Goal: Task Accomplishment & Management: Use online tool/utility

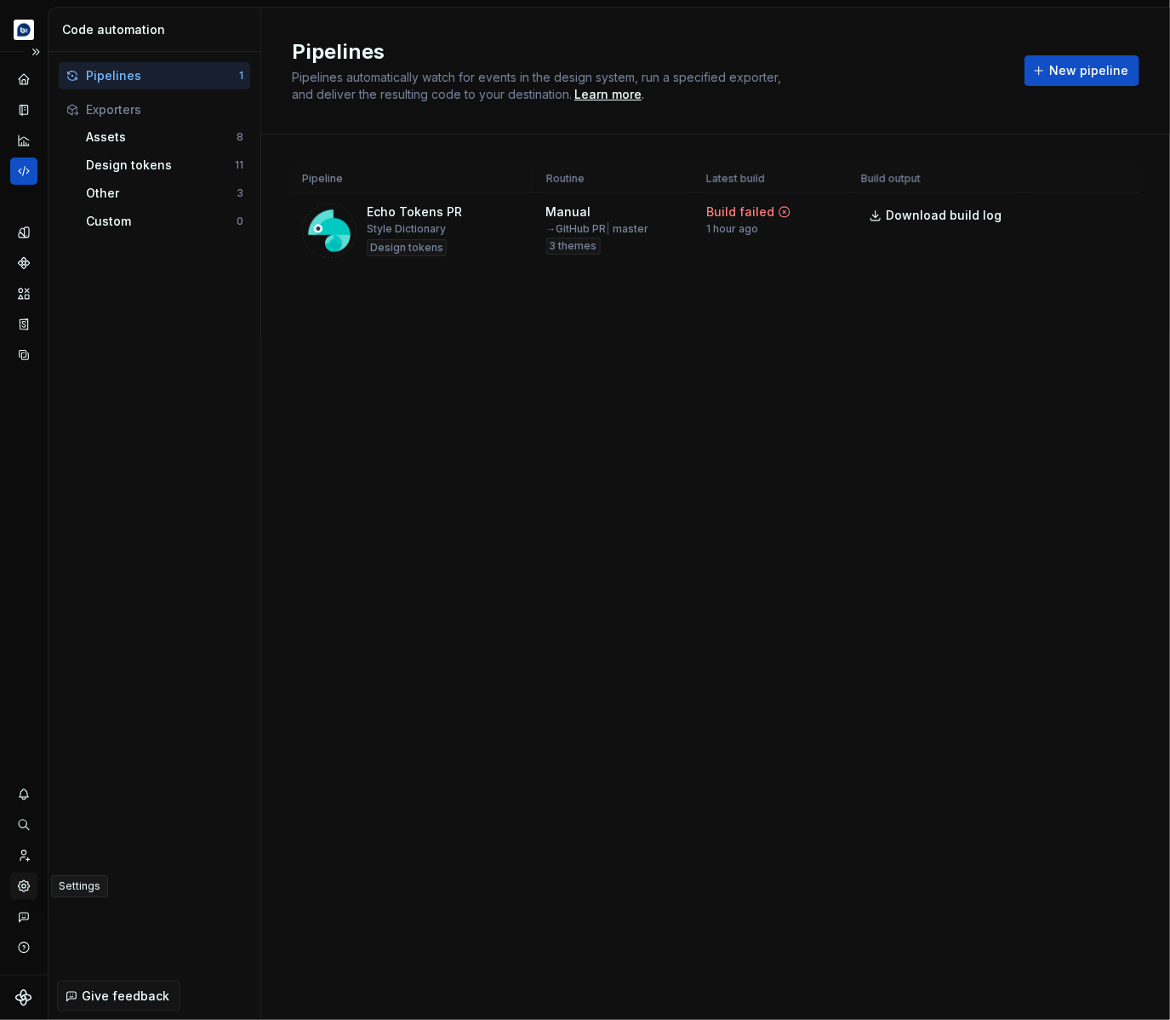
click at [31, 891] on icon "Settings" at bounding box center [23, 885] width 15 height 15
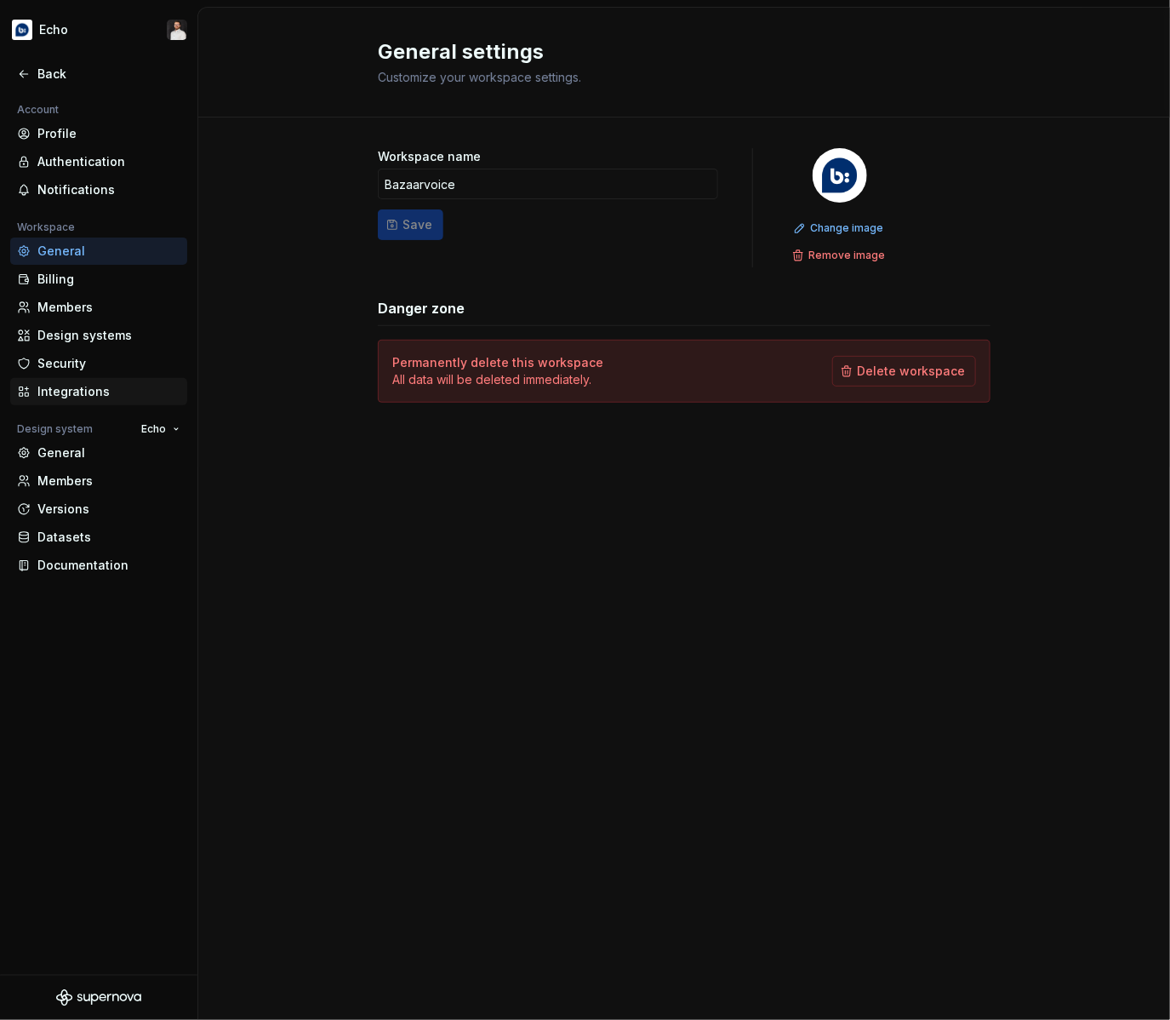
click at [84, 398] on div "Integrations" at bounding box center [108, 391] width 143 height 17
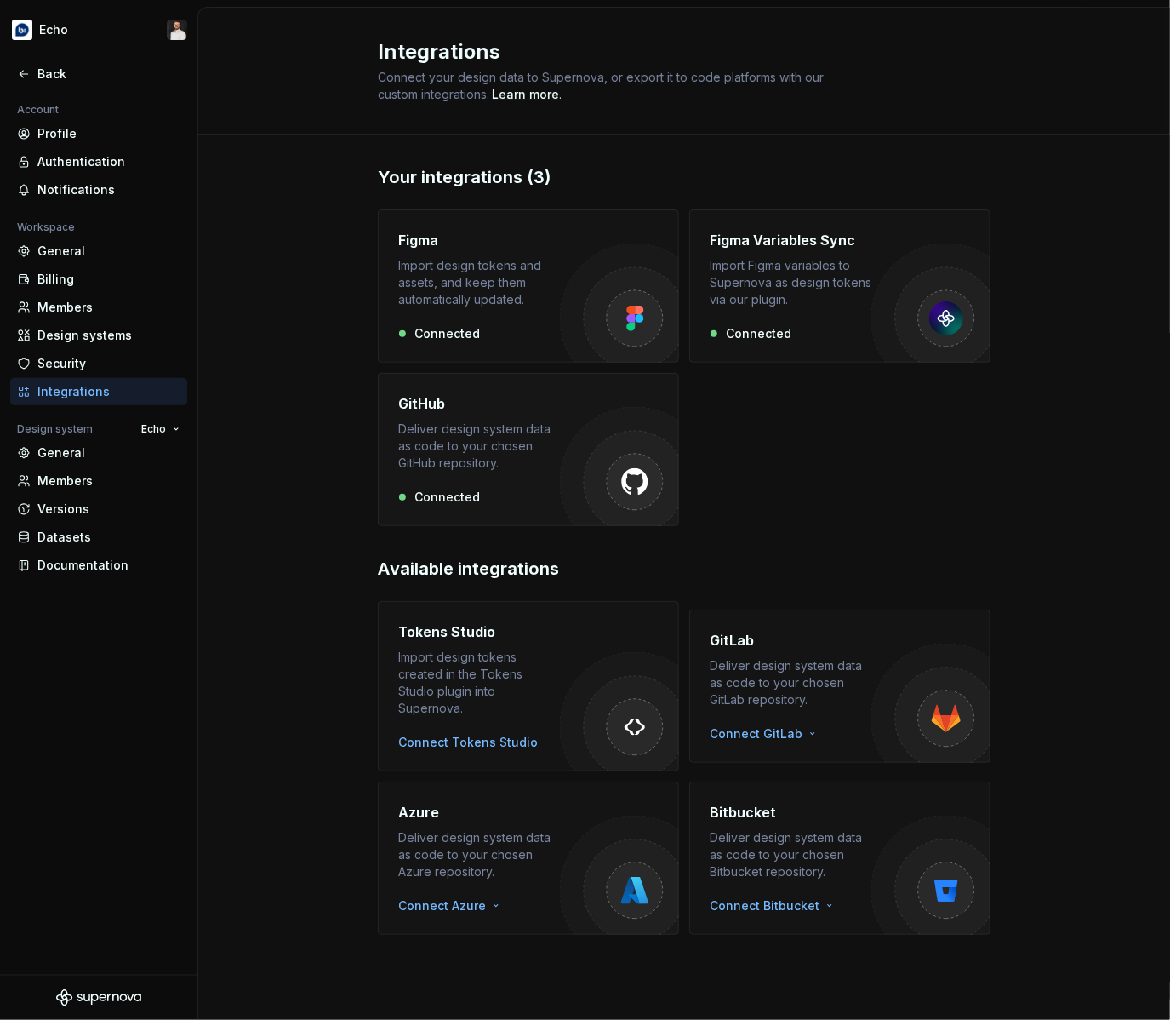
click at [530, 442] on div "Deliver design system data as code to your chosen GitHub repository." at bounding box center [479, 446] width 162 height 51
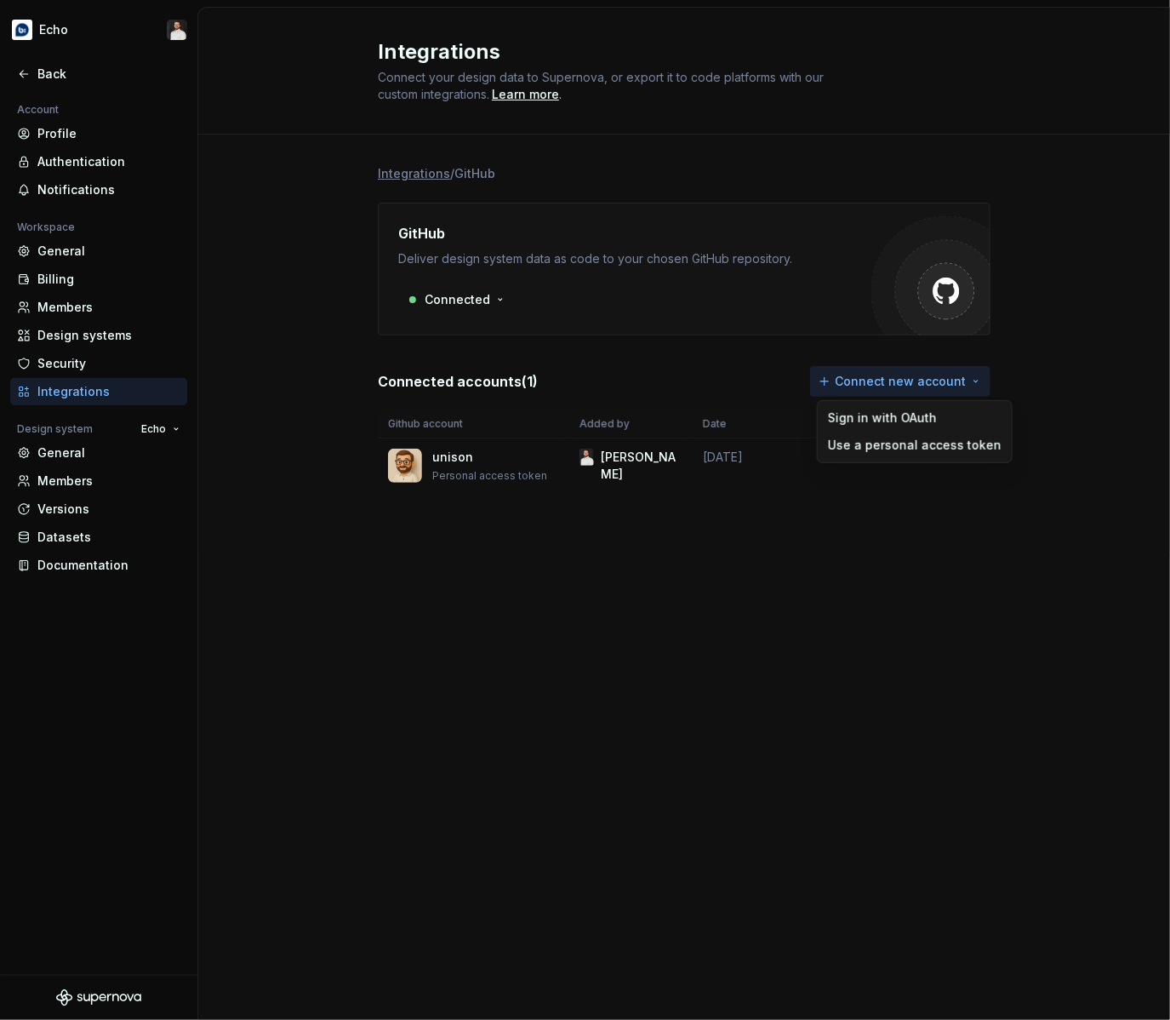
click at [909, 390] on html "Echo Back Account Profile Authentication Notifications Workspace General Billin…" at bounding box center [585, 510] width 1170 height 1020
click at [891, 441] on div "Use a personal access token" at bounding box center [915, 445] width 174 height 17
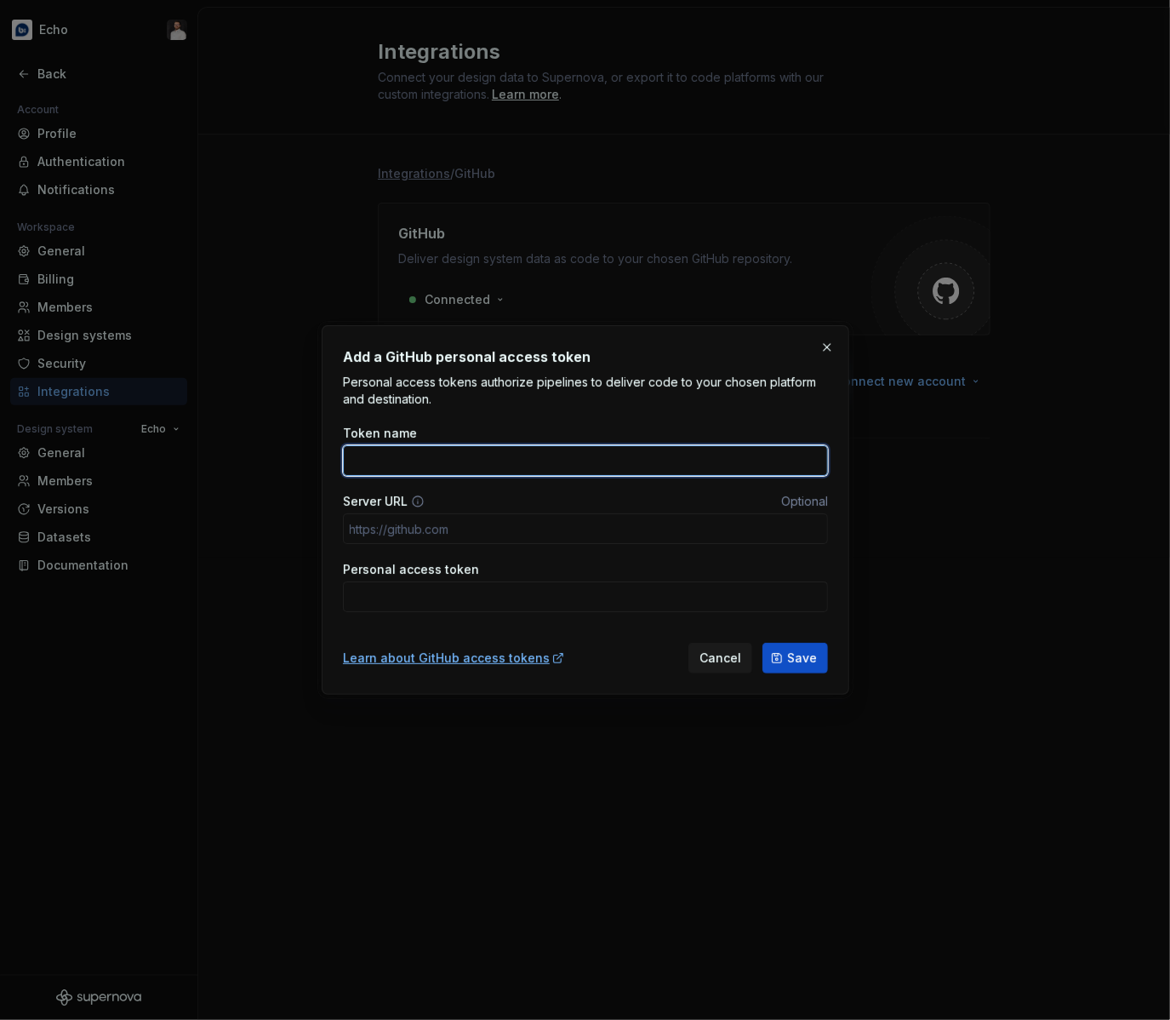
click at [656, 450] on input "Token name" at bounding box center [585, 460] width 485 height 31
type input "u"
click at [363, 465] on input "bvaccess" at bounding box center [585, 460] width 485 height 31
type input "bv access"
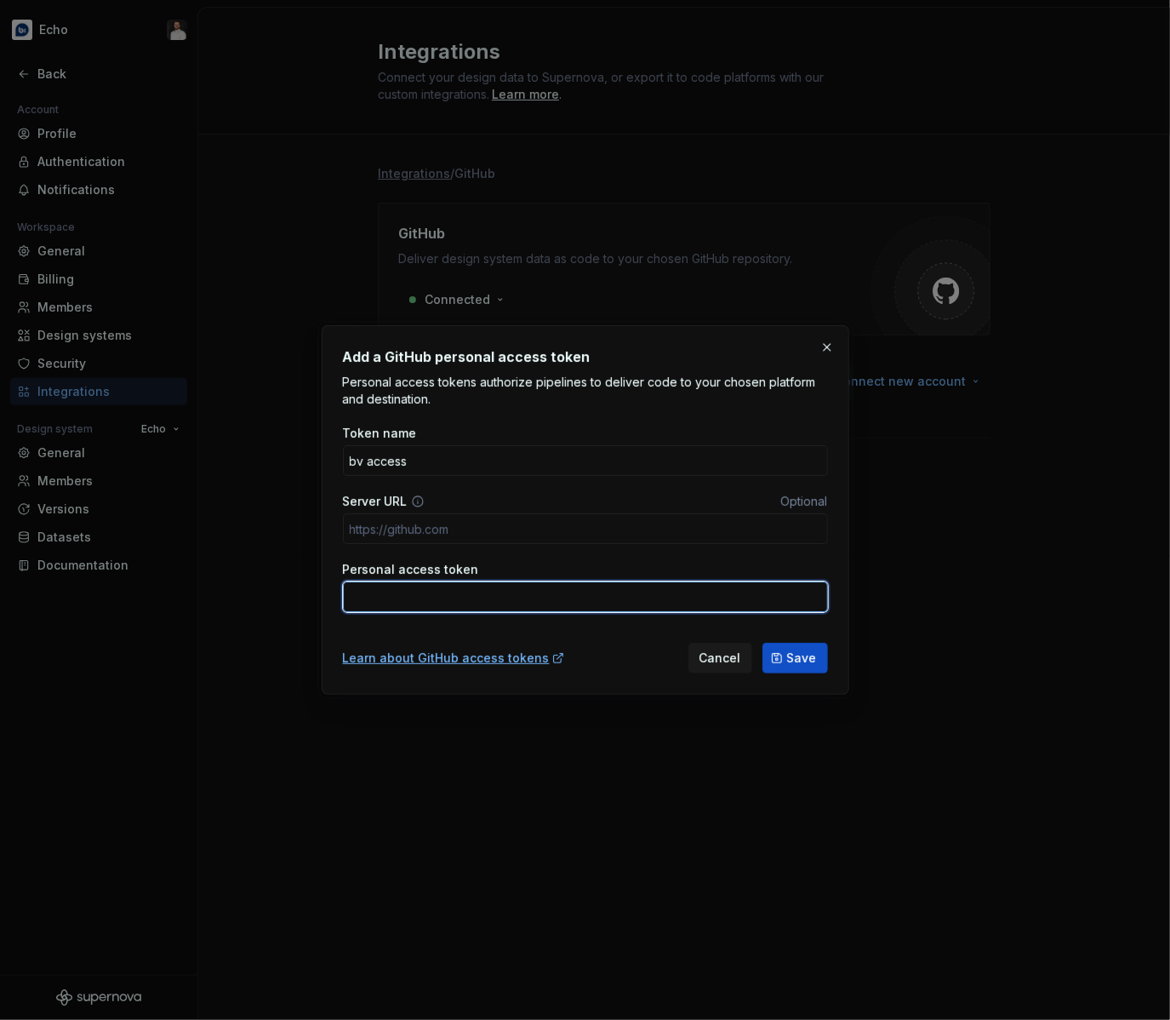
click at [426, 591] on input "Personal access token" at bounding box center [585, 596] width 485 height 31
paste input "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"
type input "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"
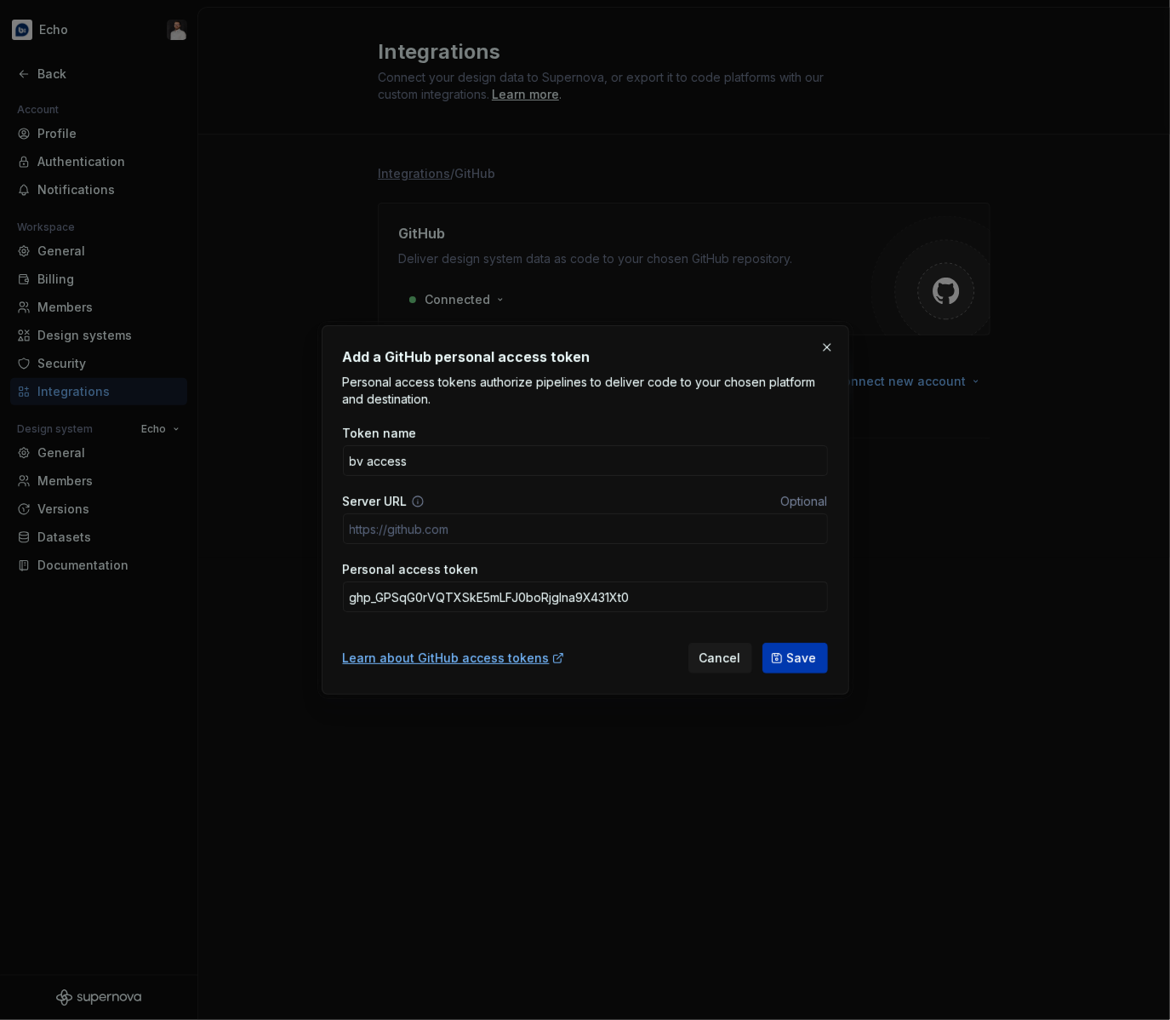
click at [799, 666] on span "Save" at bounding box center [802, 658] width 30 height 17
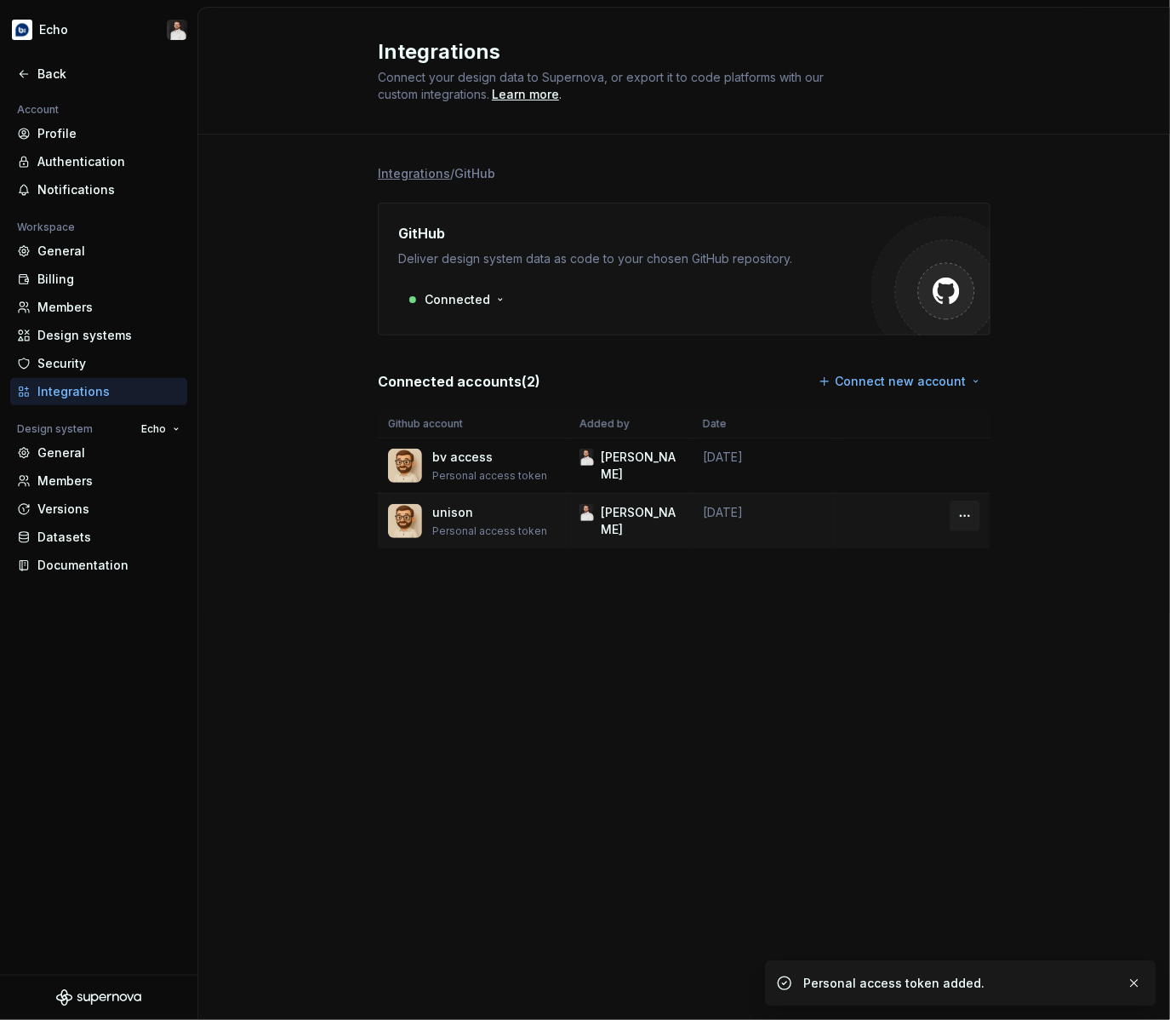
click at [968, 518] on html "Echo Back Account Profile Authentication Notifications Workspace General Billin…" at bounding box center [585, 510] width 1170 height 1020
click at [977, 546] on div "Remove connection" at bounding box center [1030, 552] width 152 height 27
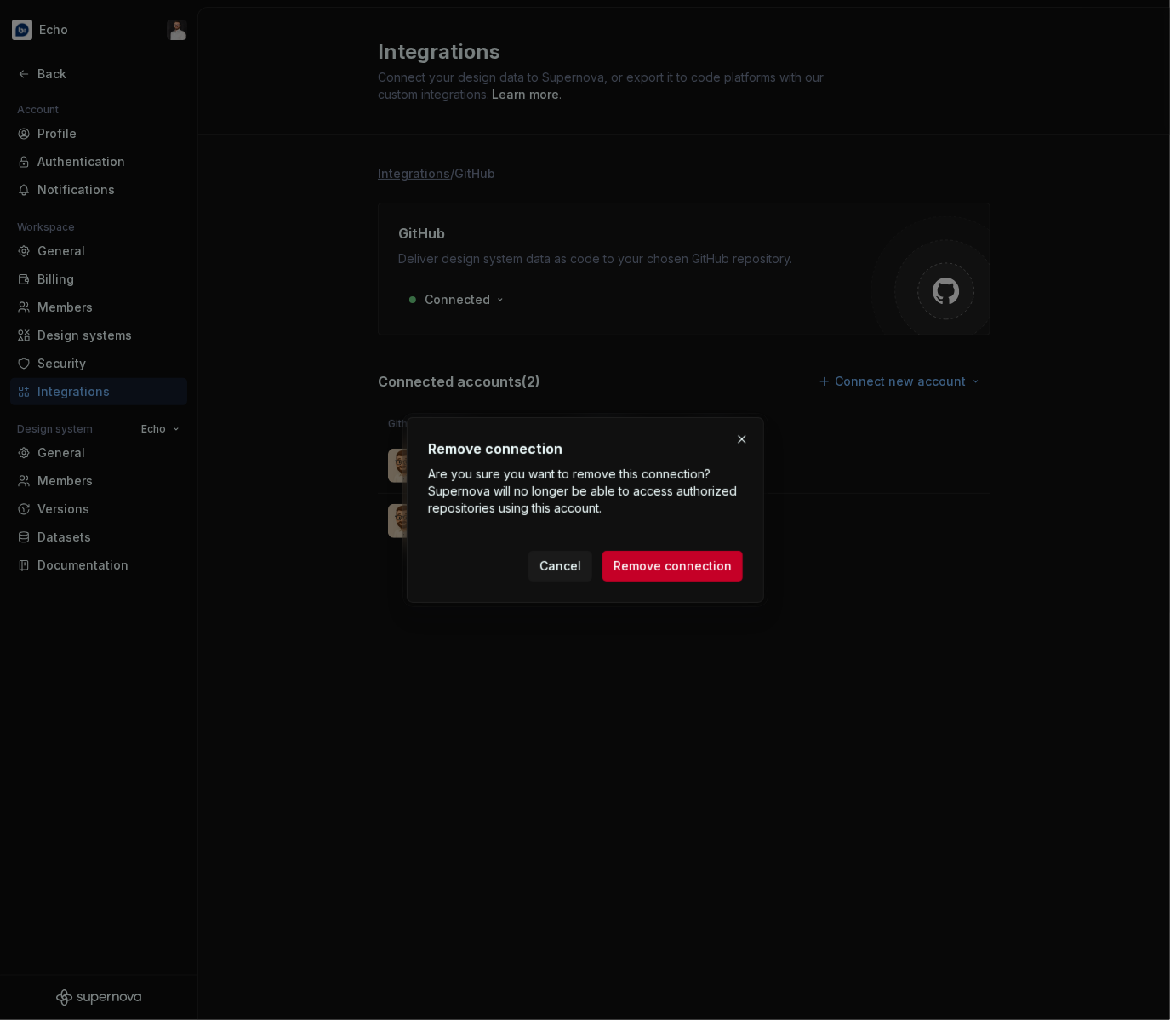
drag, startPoint x: 695, startPoint y: 569, endPoint x: 846, endPoint y: 565, distance: 150.7
click at [695, 569] on span "Remove connection" at bounding box center [673, 566] width 118 height 17
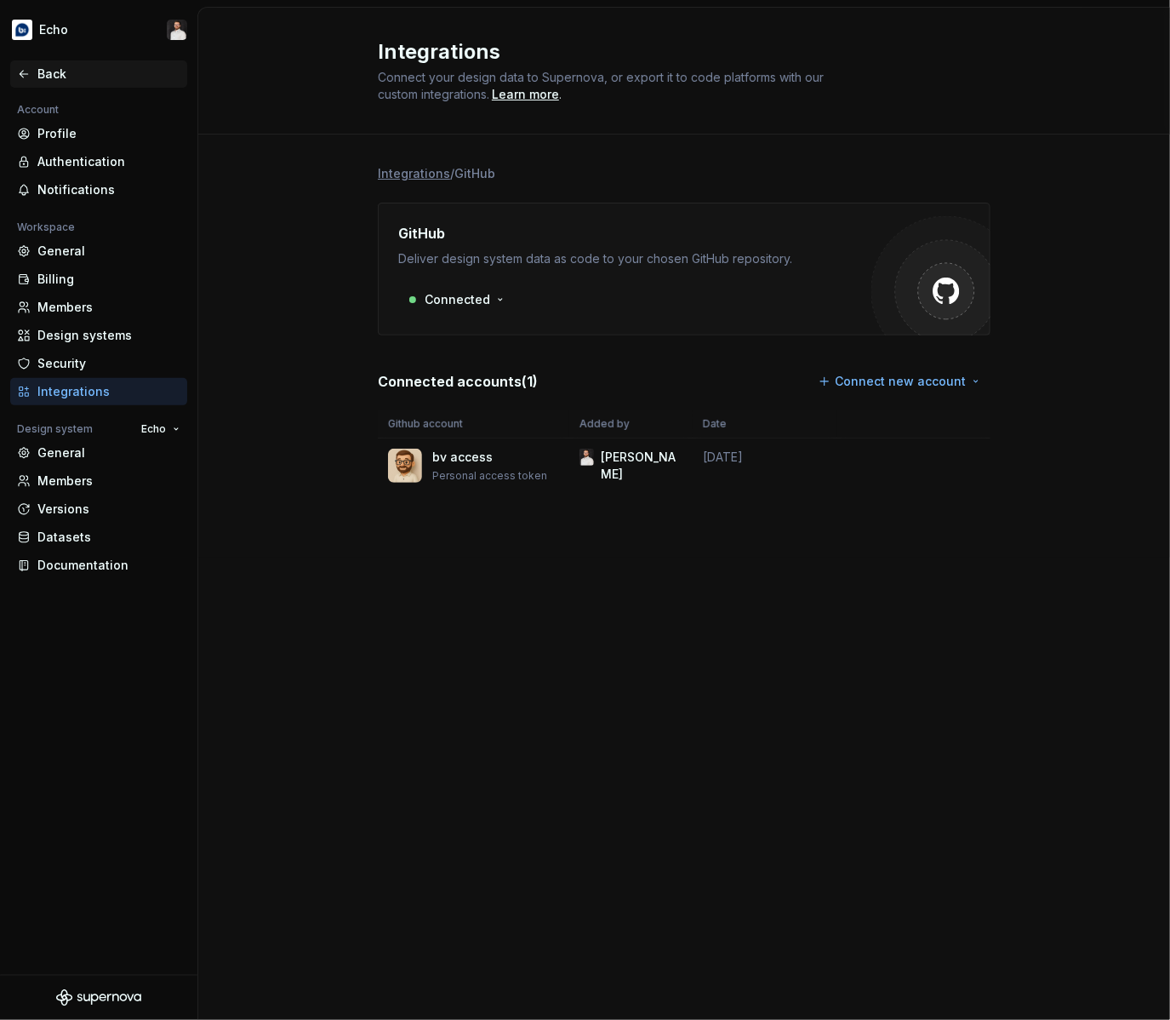
click at [48, 76] on div "Back" at bounding box center [108, 74] width 143 height 17
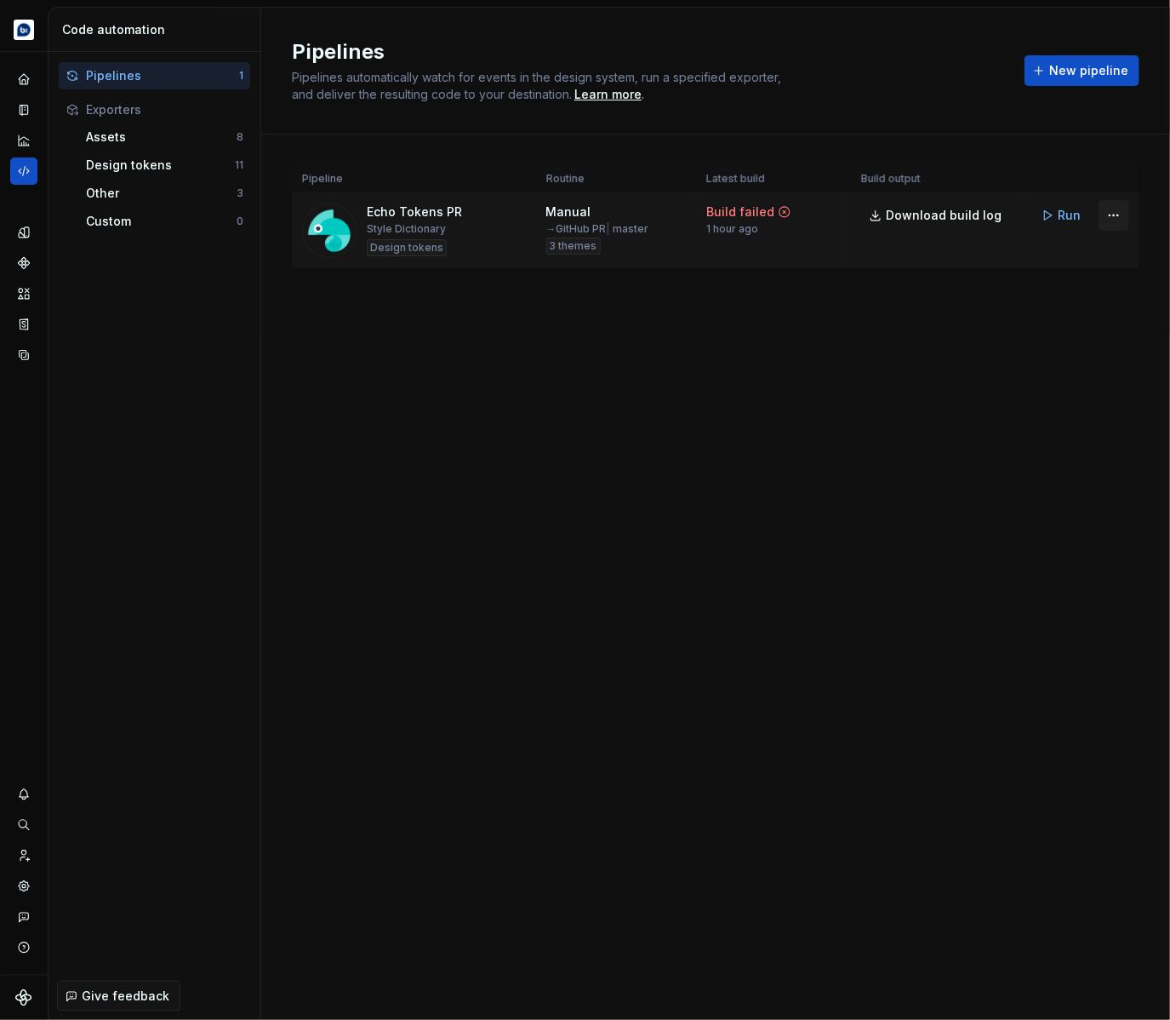
click at [1113, 219] on html "Echo Design system data Code automation Pipelines 1 Exporters Assets 8 Design t…" at bounding box center [585, 510] width 1170 height 1020
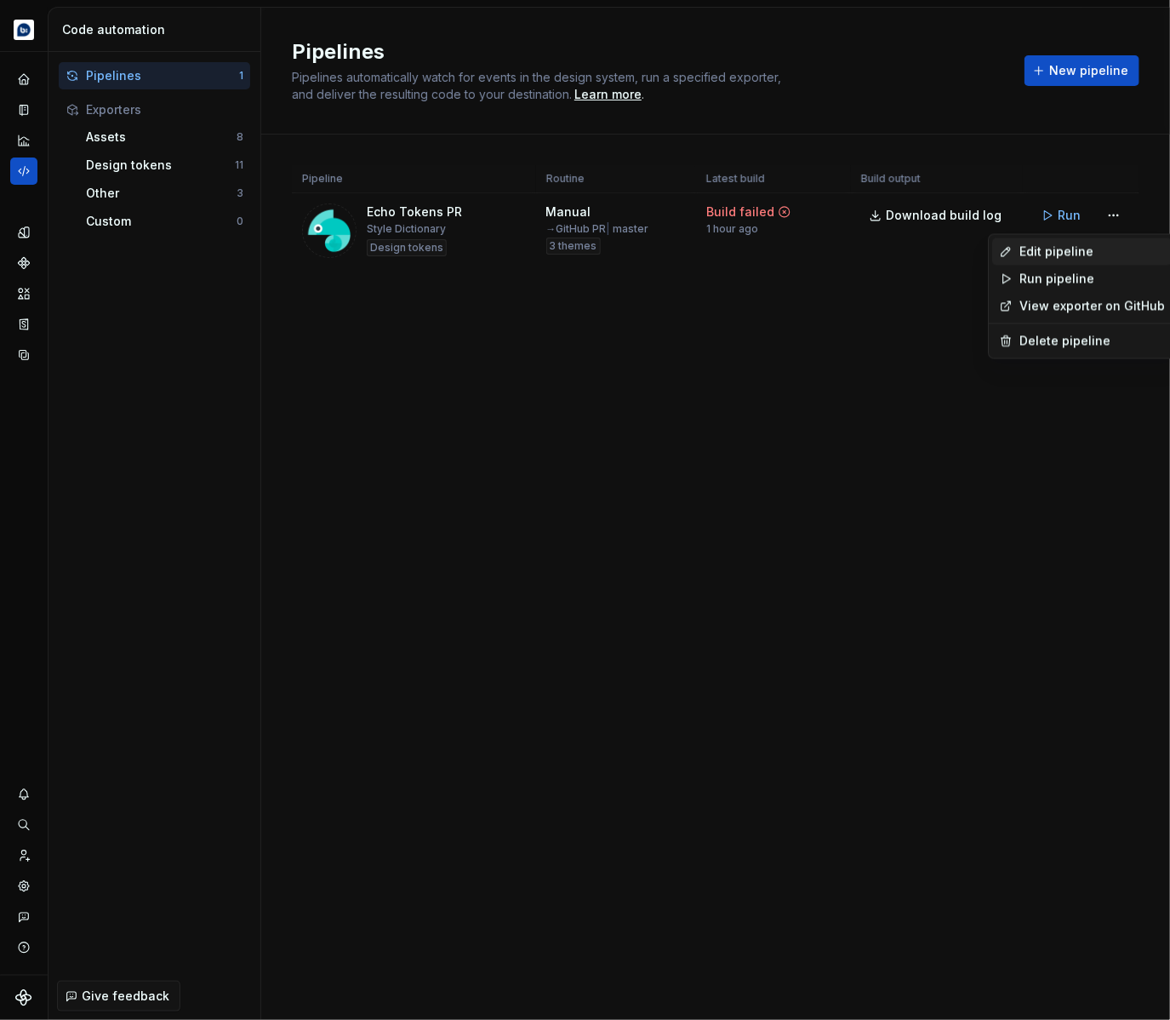
click at [1089, 261] on div "Edit pipeline" at bounding box center [1083, 251] width 180 height 27
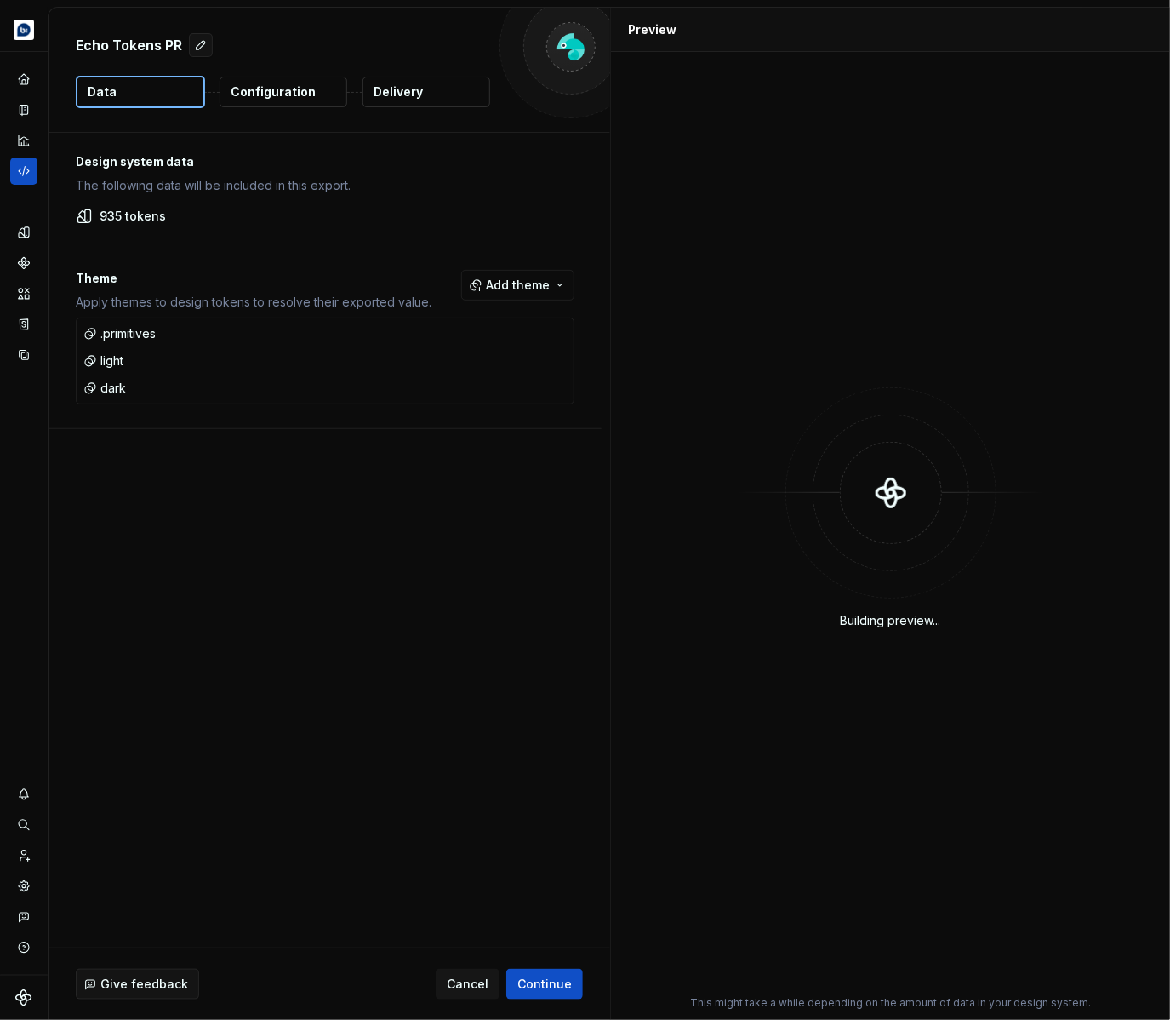
click at [411, 100] on button "Delivery" at bounding box center [427, 92] width 128 height 31
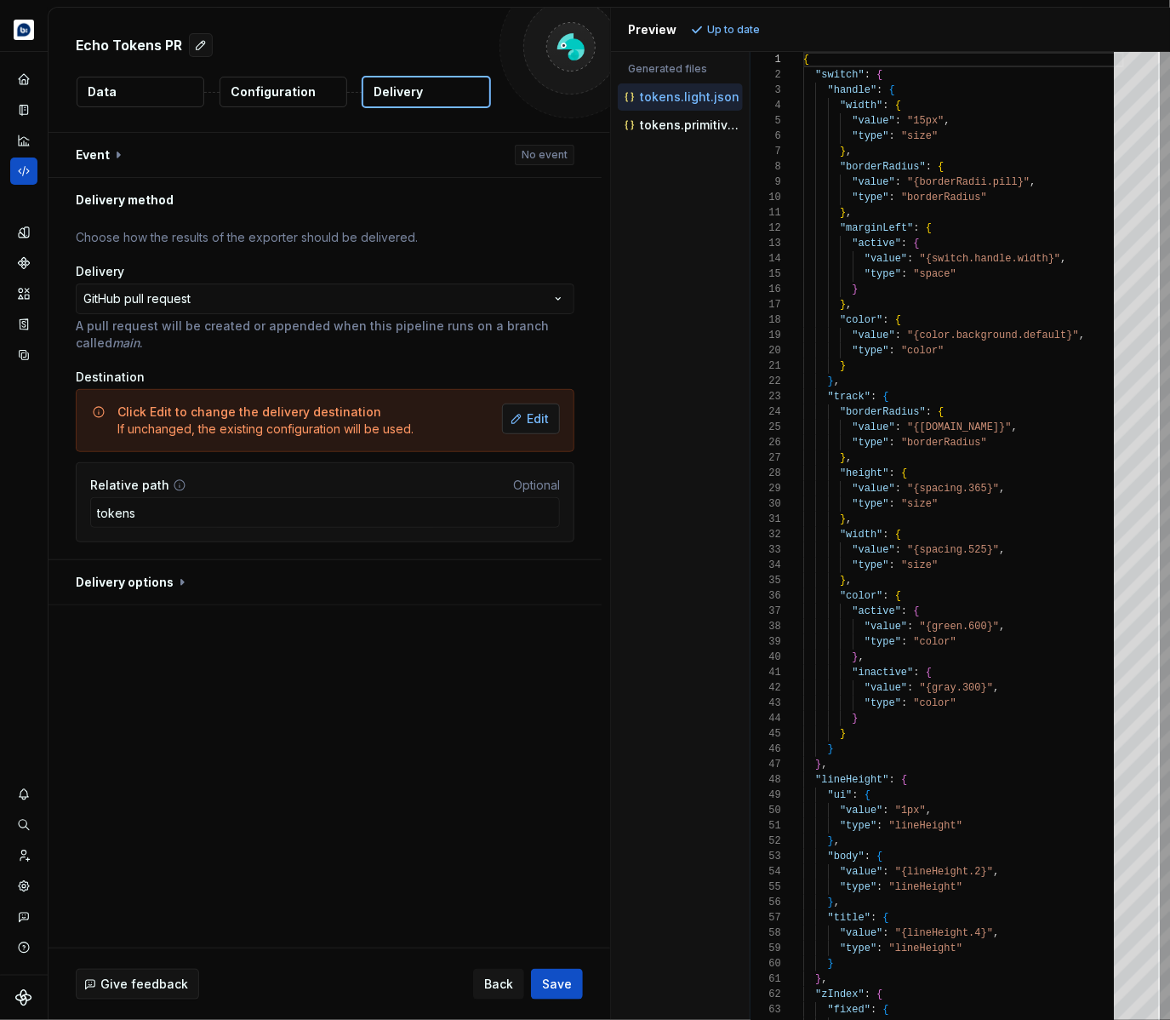
click at [549, 415] on span "Edit" at bounding box center [538, 418] width 22 height 17
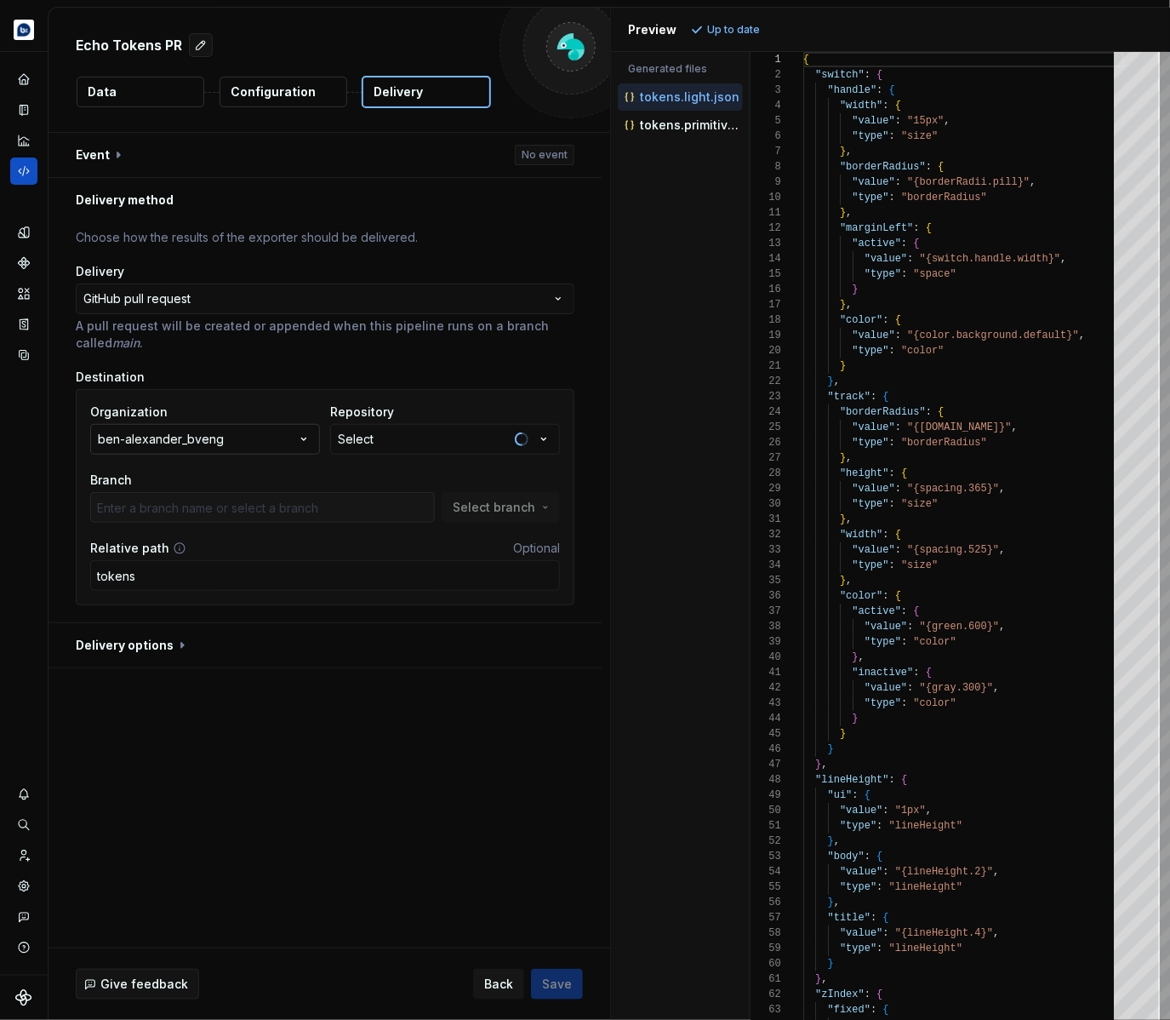
click at [297, 442] on button "ben-alexander_bveng" at bounding box center [205, 439] width 230 height 31
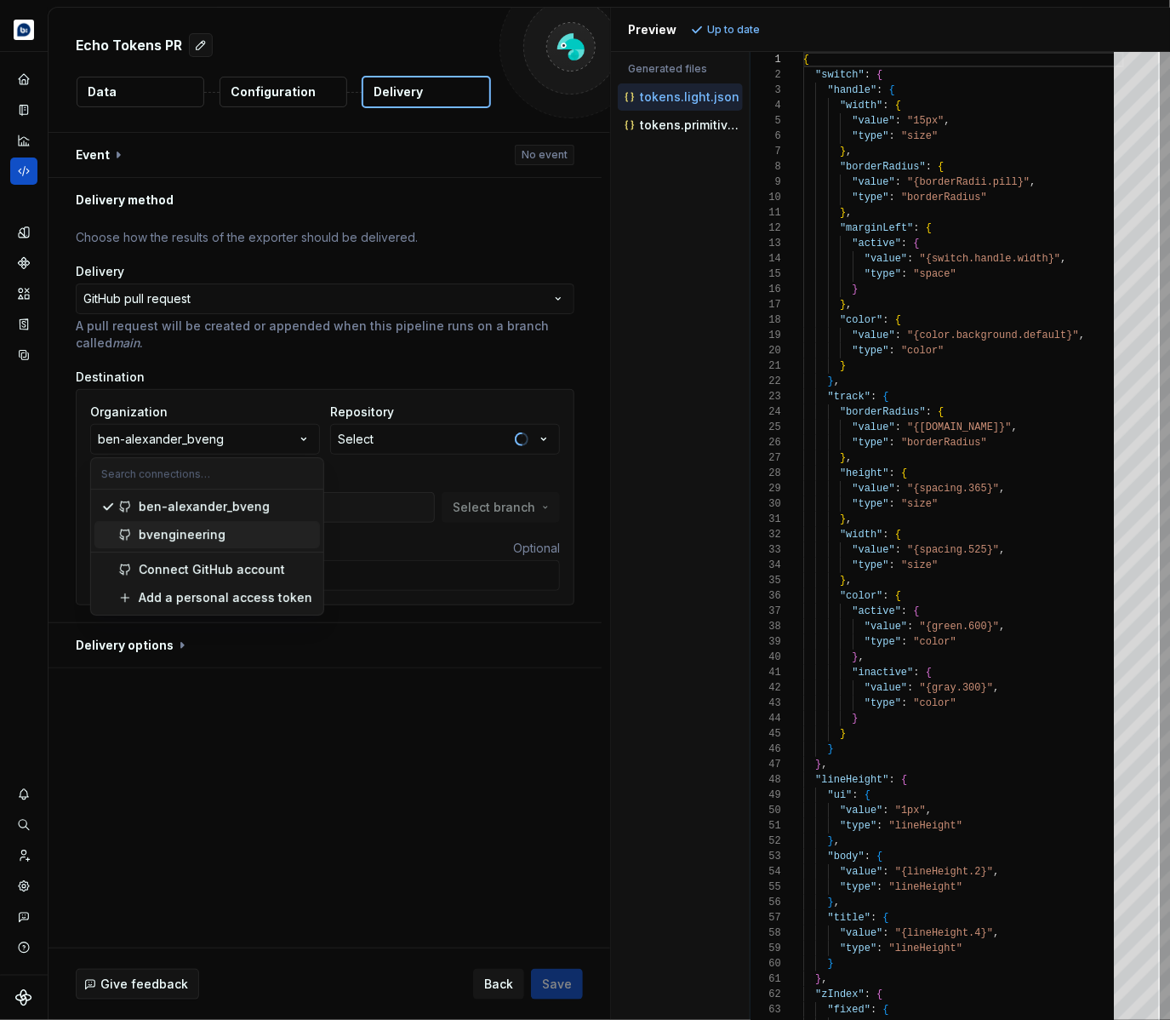
click at [243, 538] on div "bvengineering" at bounding box center [226, 534] width 175 height 17
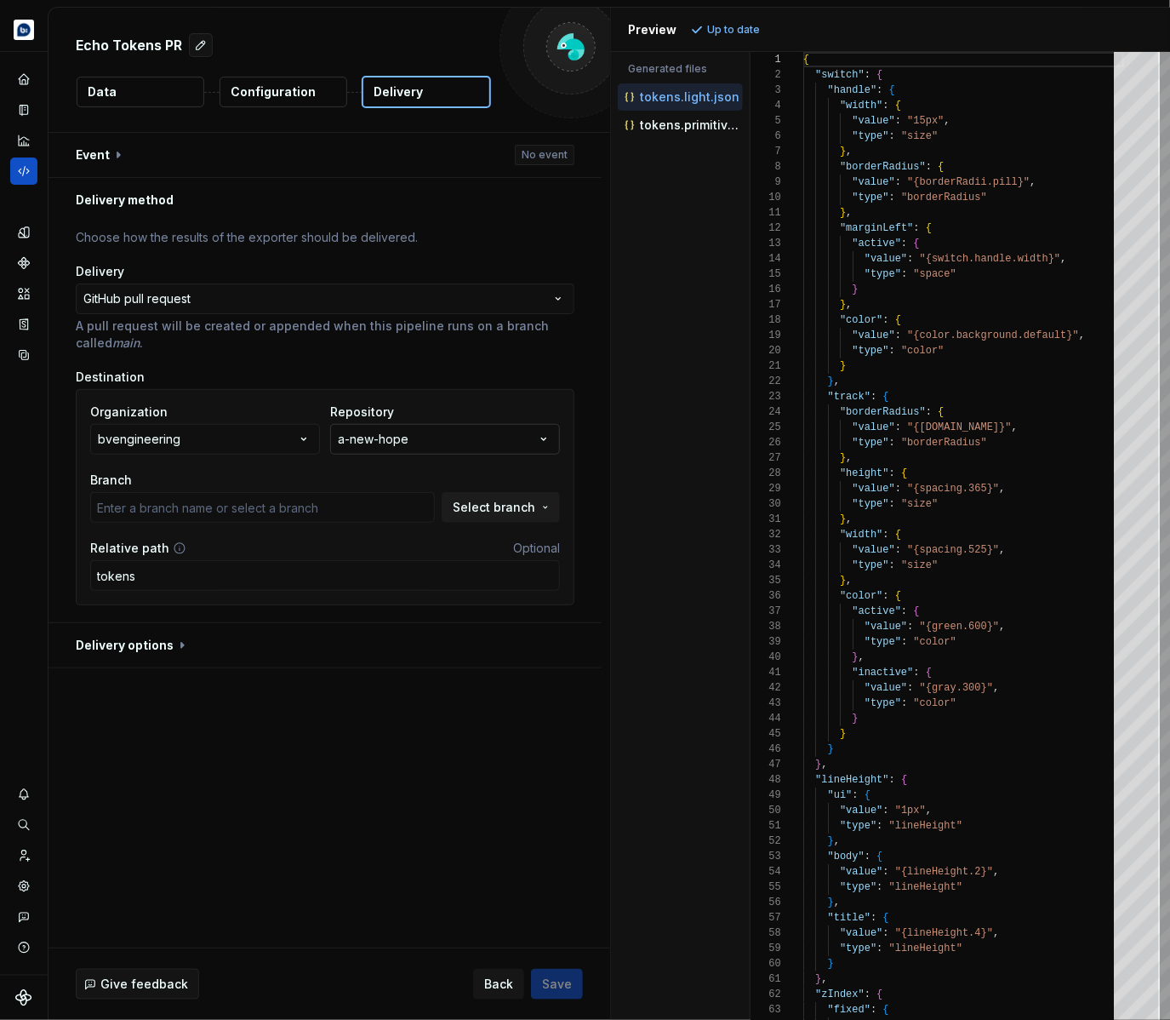
type input "master"
click at [405, 449] on button "a-new-hope" at bounding box center [445, 439] width 230 height 31
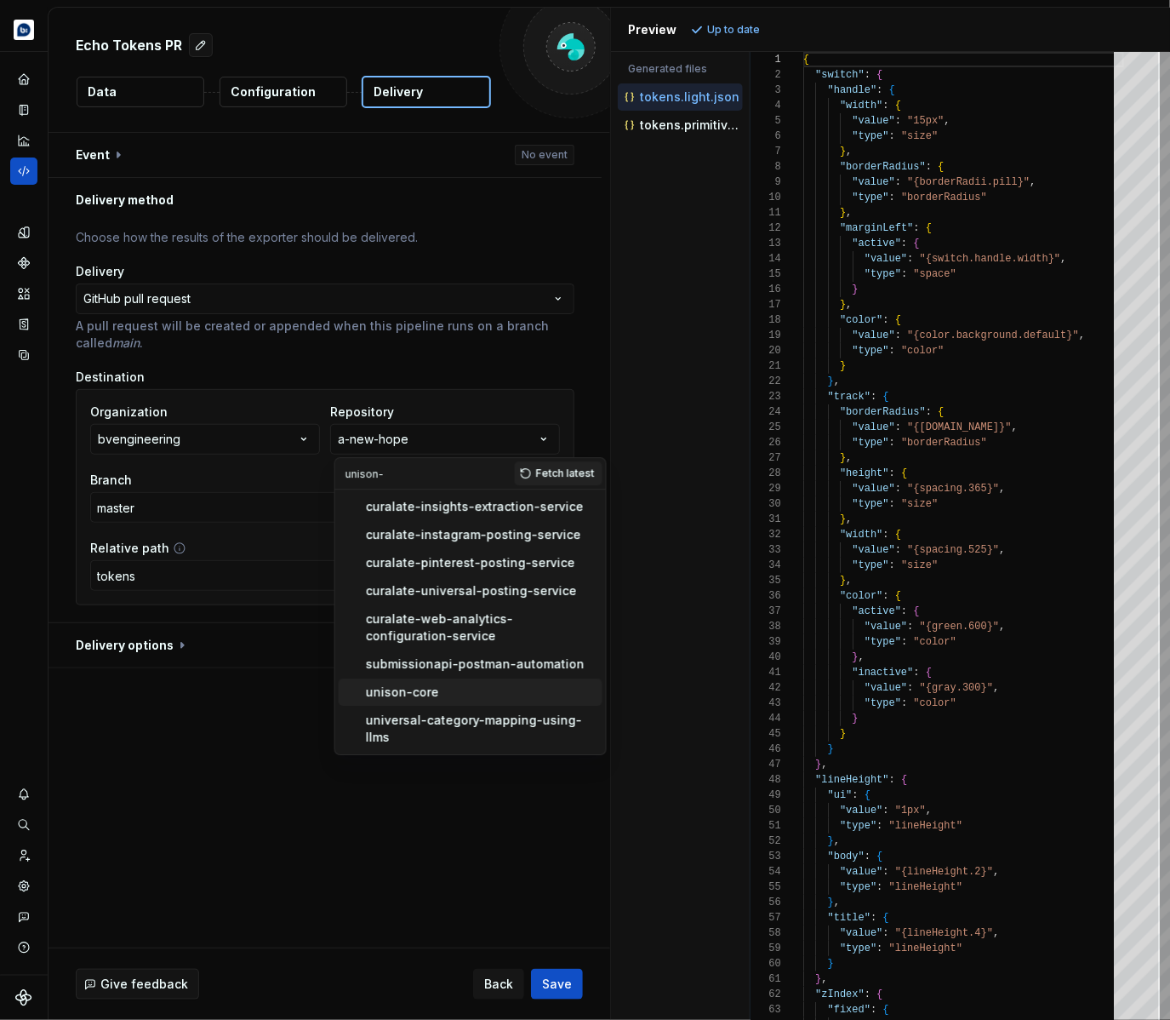
type input "unison-"
click at [404, 684] on div "unison-core" at bounding box center [402, 692] width 73 height 17
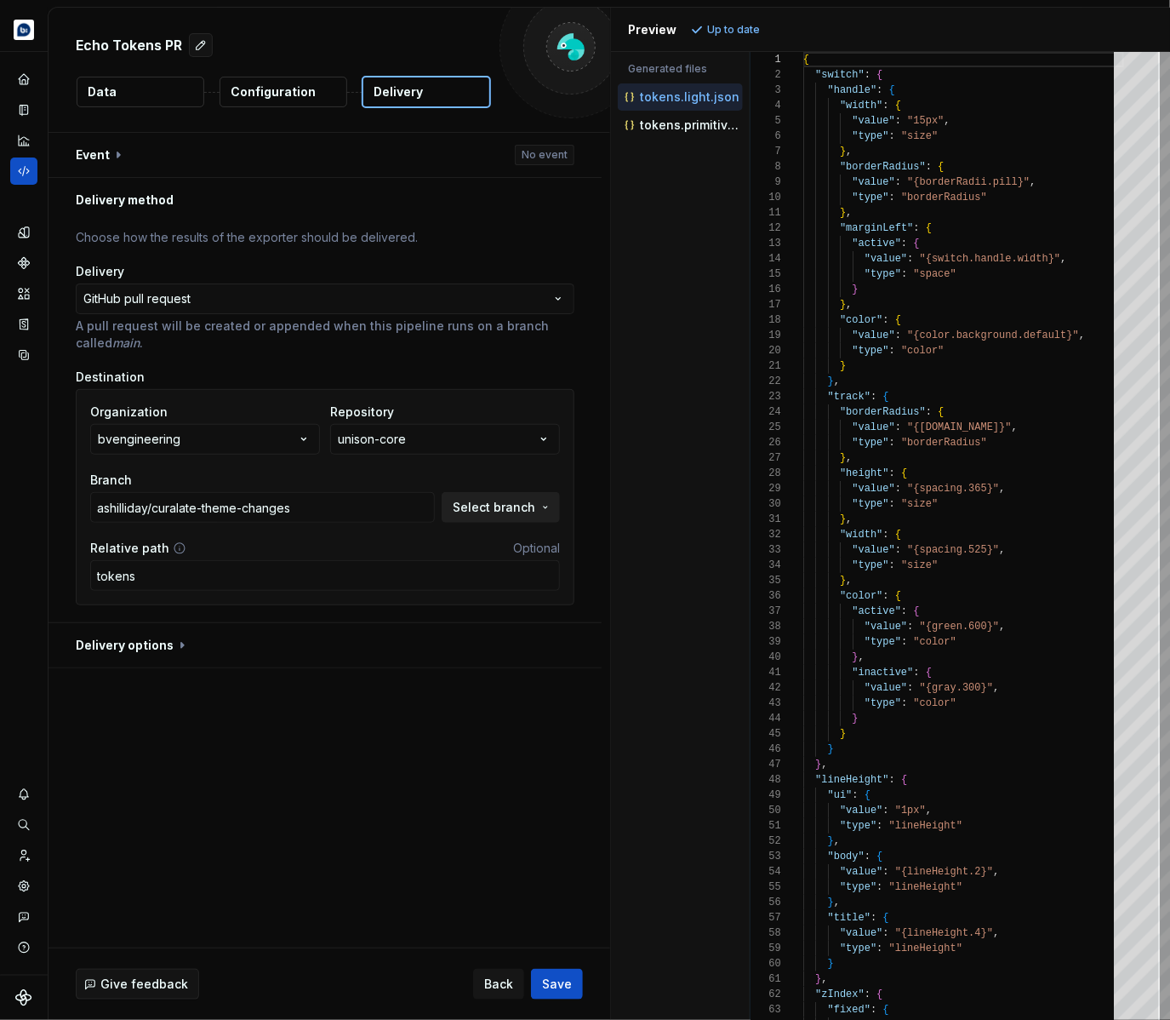
click at [514, 509] on span "Select branch" at bounding box center [494, 507] width 83 height 17
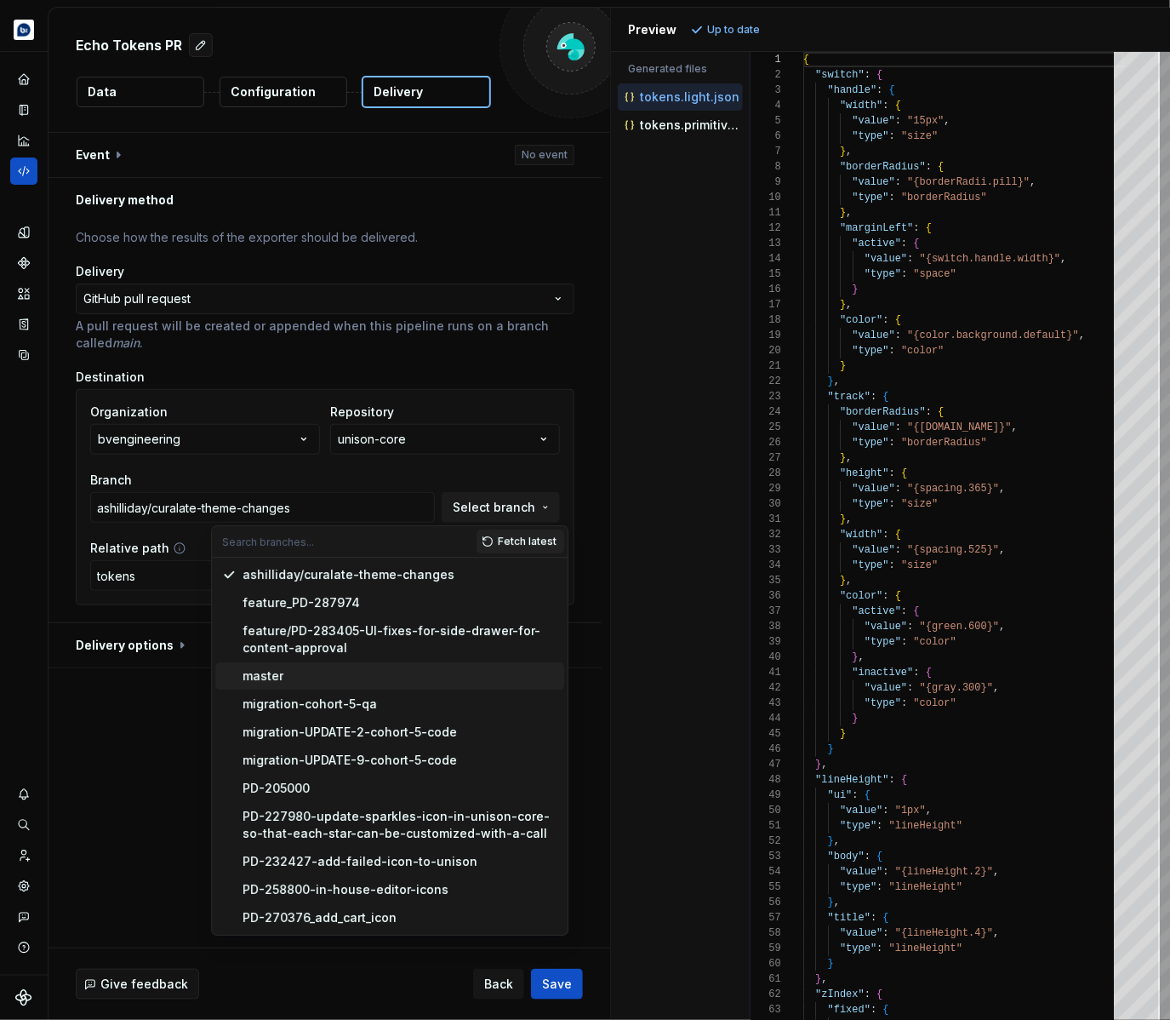
click at [291, 676] on div "master" at bounding box center [400, 675] width 315 height 17
type input "master"
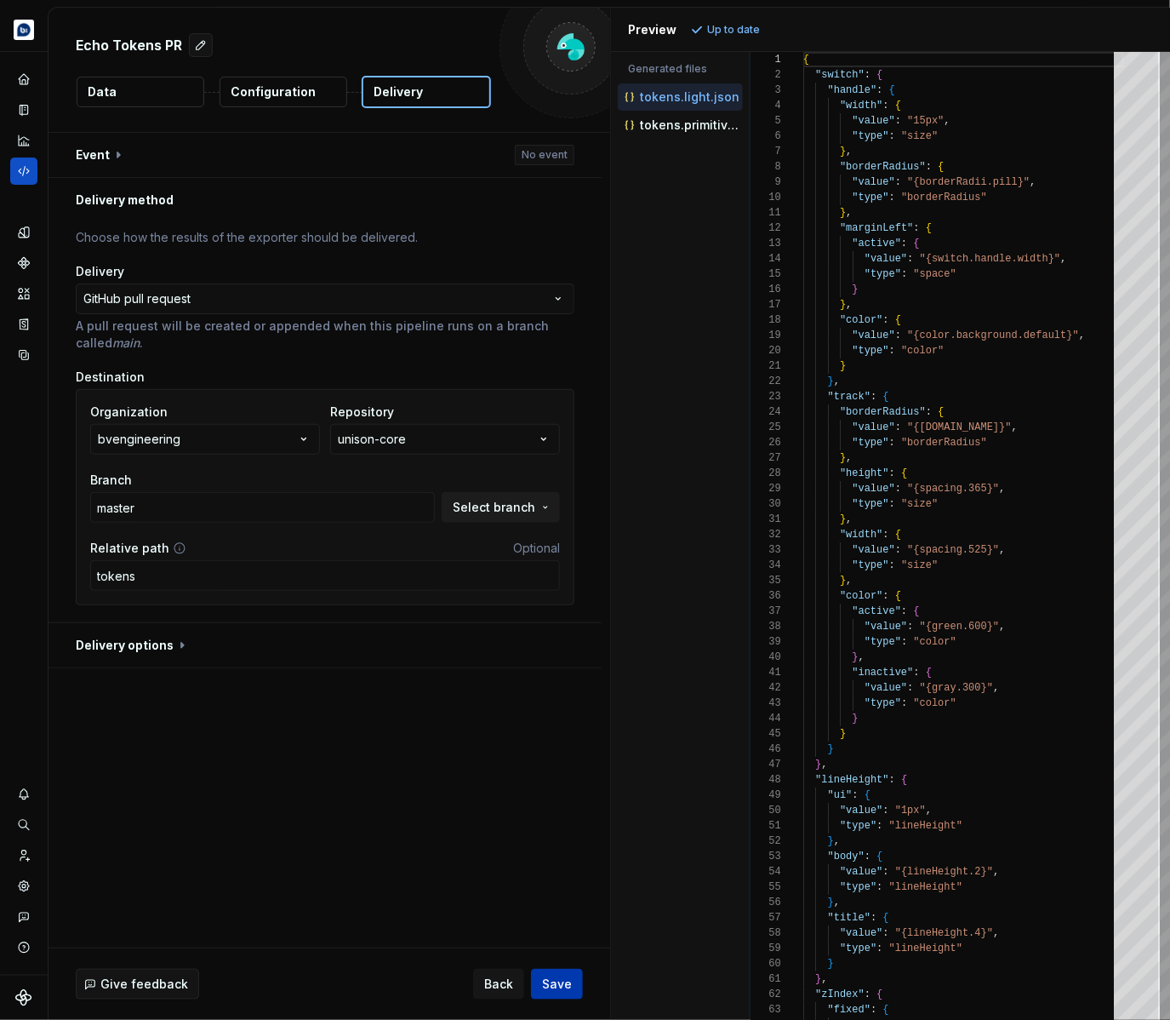
click at [559, 978] on span "Save" at bounding box center [557, 984] width 30 height 17
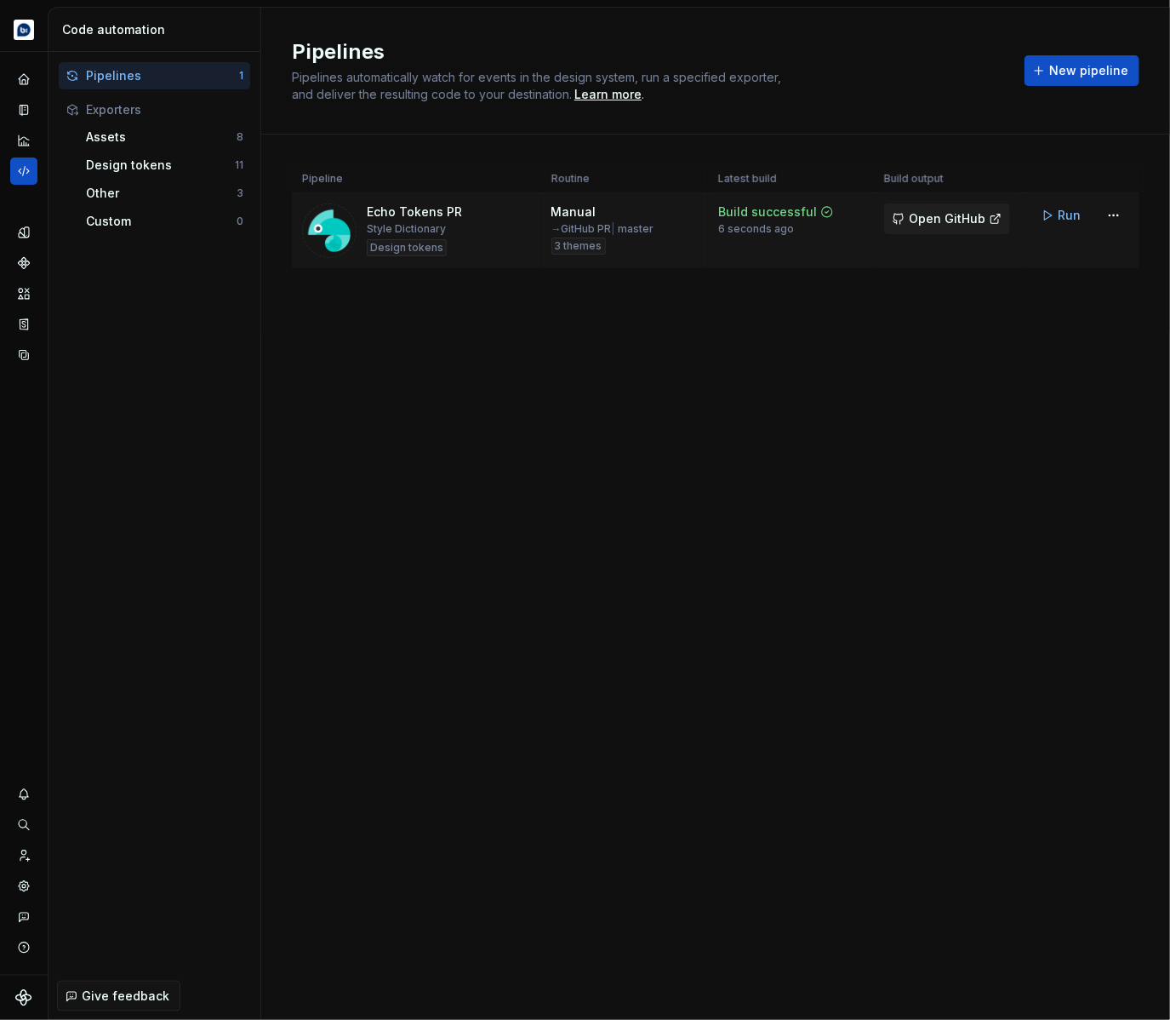
click at [959, 218] on span "Open GitHub" at bounding box center [947, 218] width 77 height 17
